Goal: Contribute content

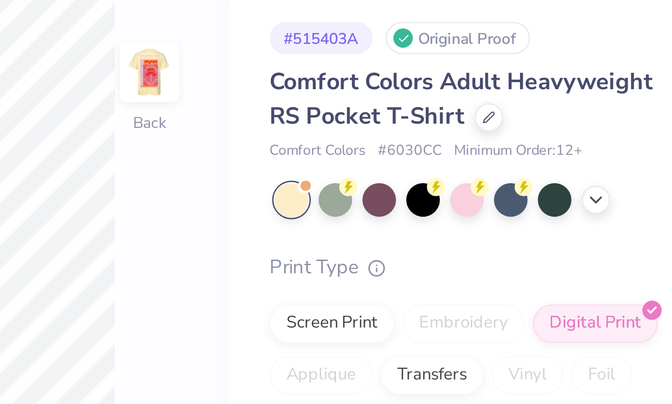
click at [512, 105] on div at bounding box center [518, 111] width 12 height 12
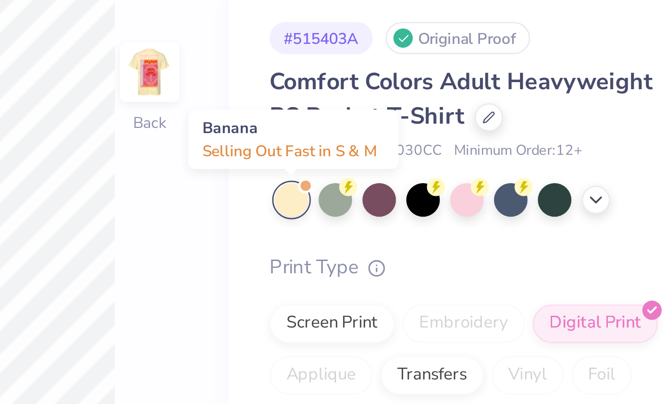
scroll to position [50, 0]
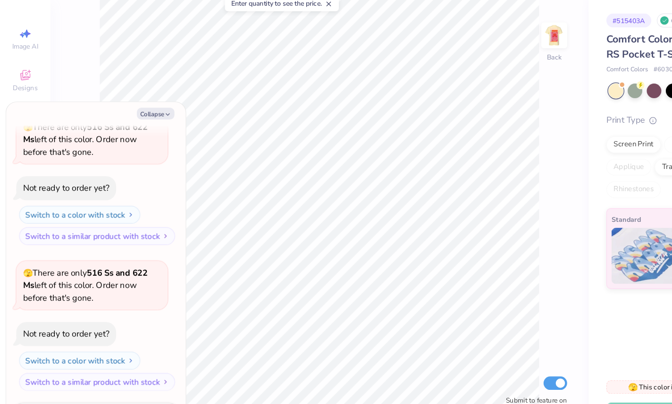
click at [132, 125] on button "Collapse" at bounding box center [131, 130] width 32 height 10
type textarea "x"
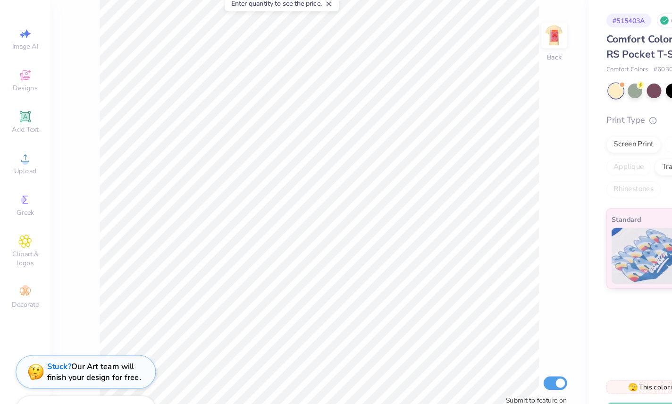
click at [463, 55] on img at bounding box center [466, 64] width 19 height 19
type input "7.13"
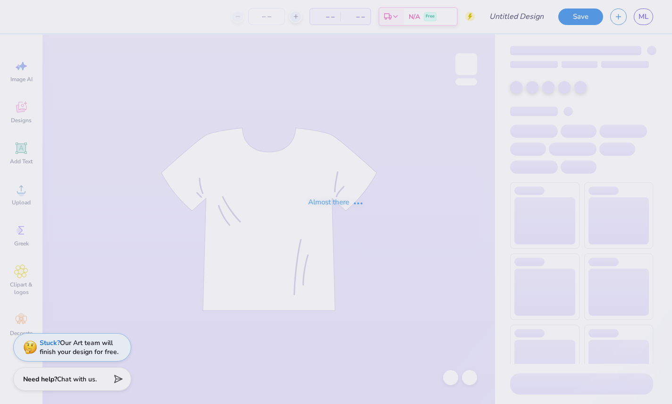
type input "New Mem Shirt 2"
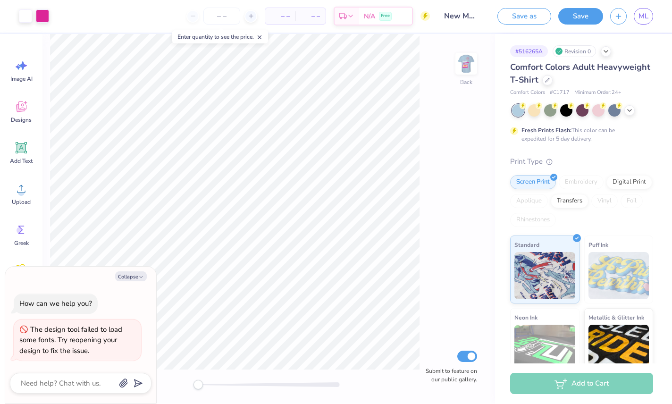
type textarea "x"
